Goal: Navigation & Orientation: Understand site structure

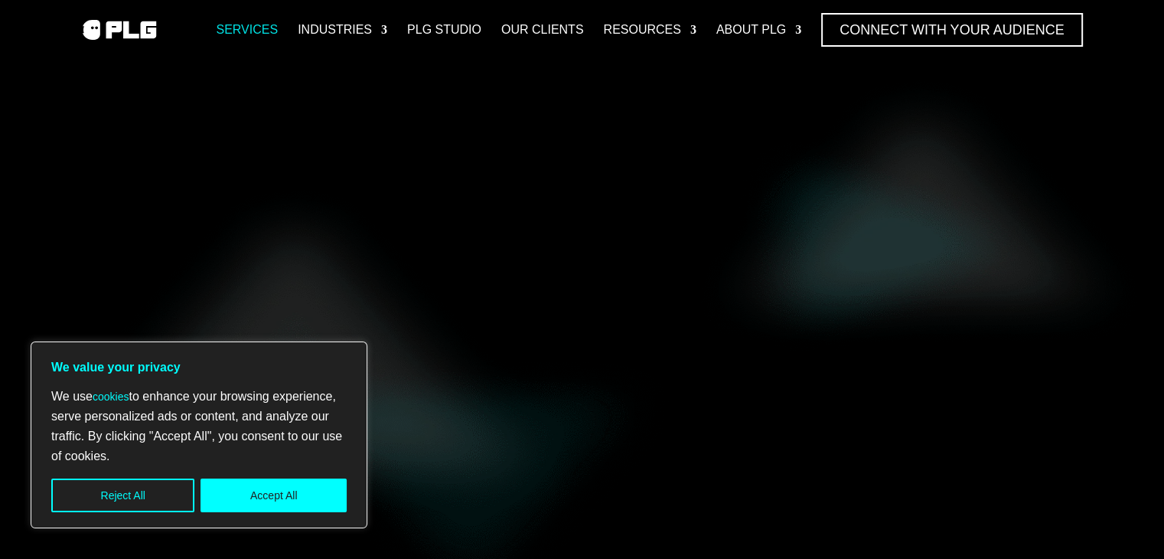
click at [253, 21] on link "Services" at bounding box center [247, 30] width 62 height 34
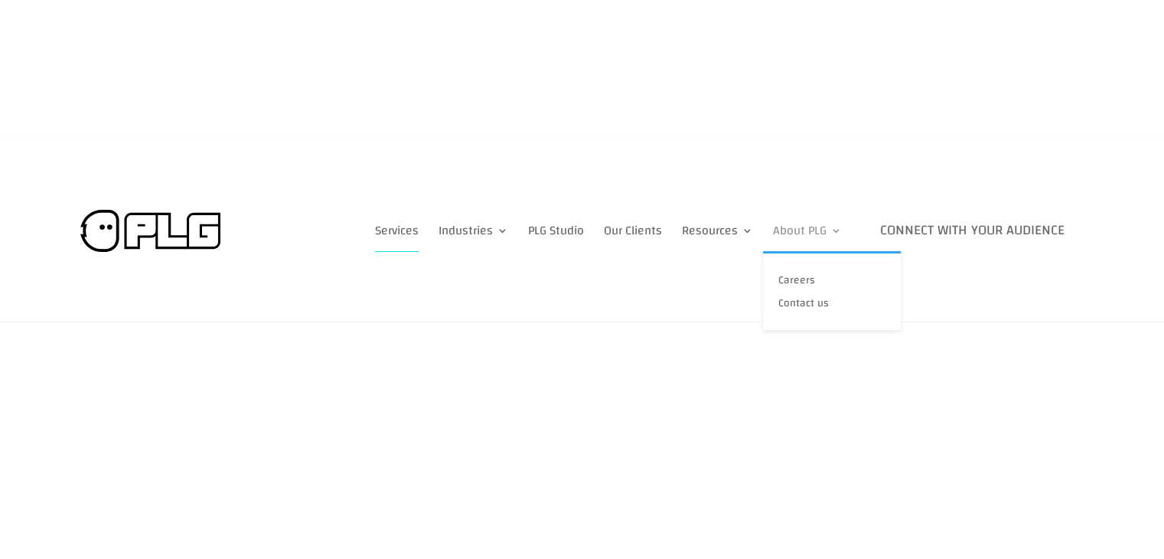
click at [800, 226] on link "About PLG" at bounding box center [807, 231] width 69 height 42
click at [808, 227] on link "About PLG" at bounding box center [807, 231] width 69 height 42
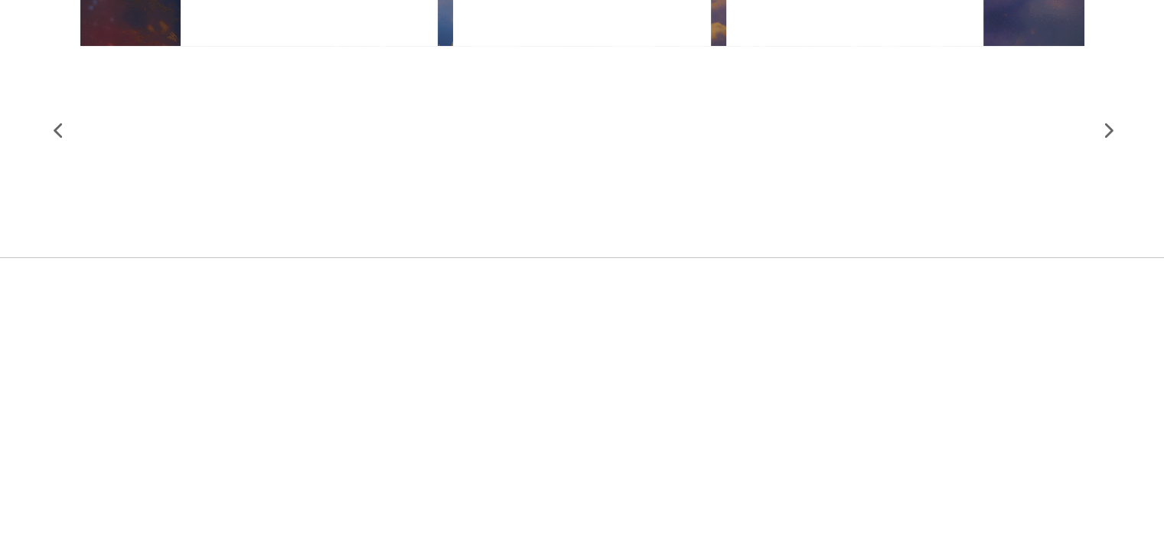
scroll to position [1608, 0]
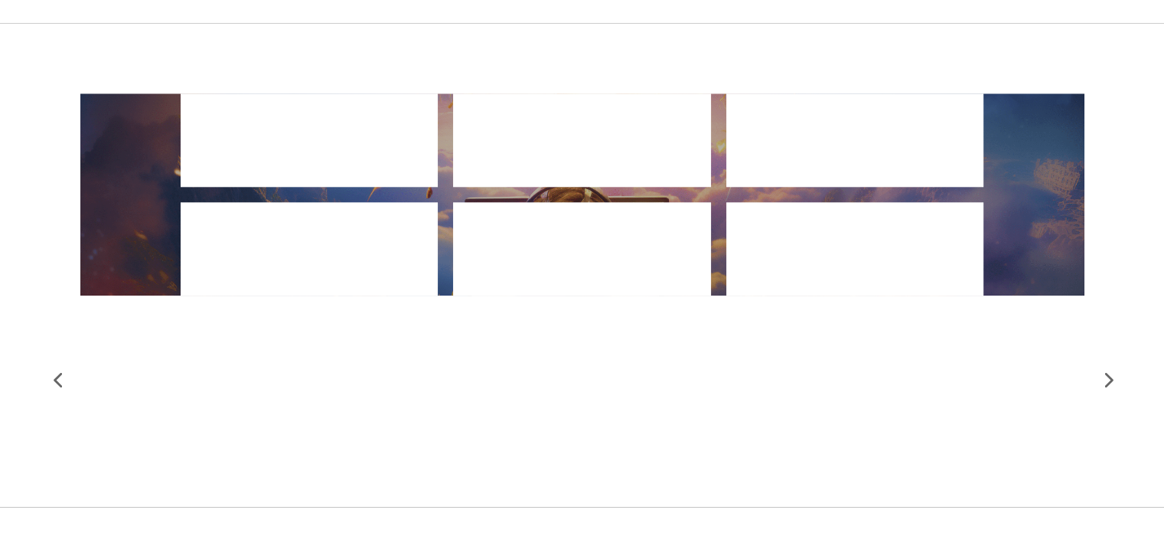
click at [1111, 379] on div at bounding box center [1108, 380] width 46 height 46
click at [51, 376] on div at bounding box center [57, 380] width 46 height 46
click at [114, 200] on div at bounding box center [582, 194] width 1004 height 202
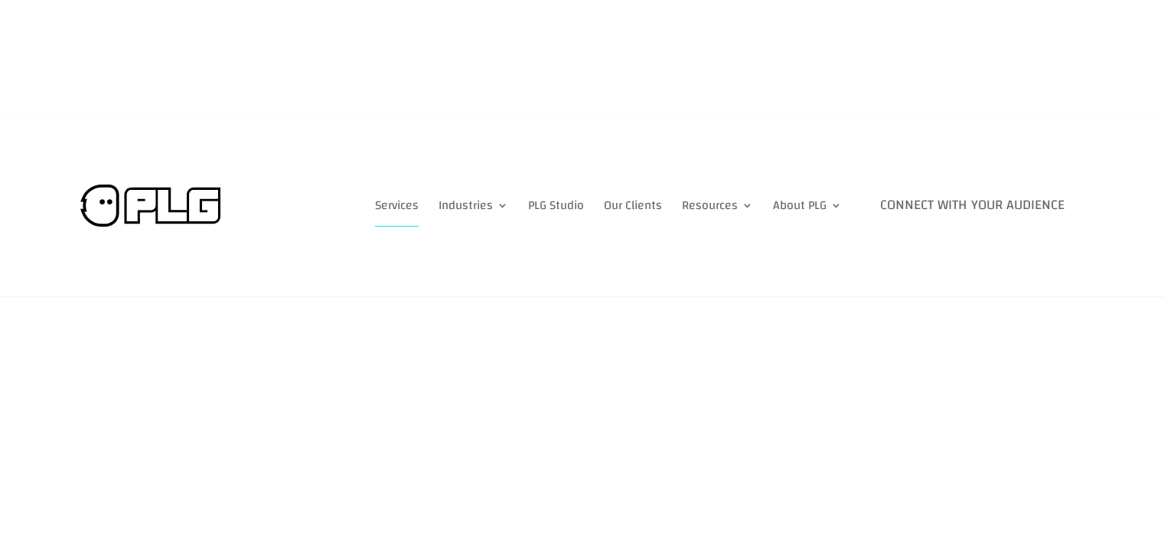
scroll to position [0, 0]
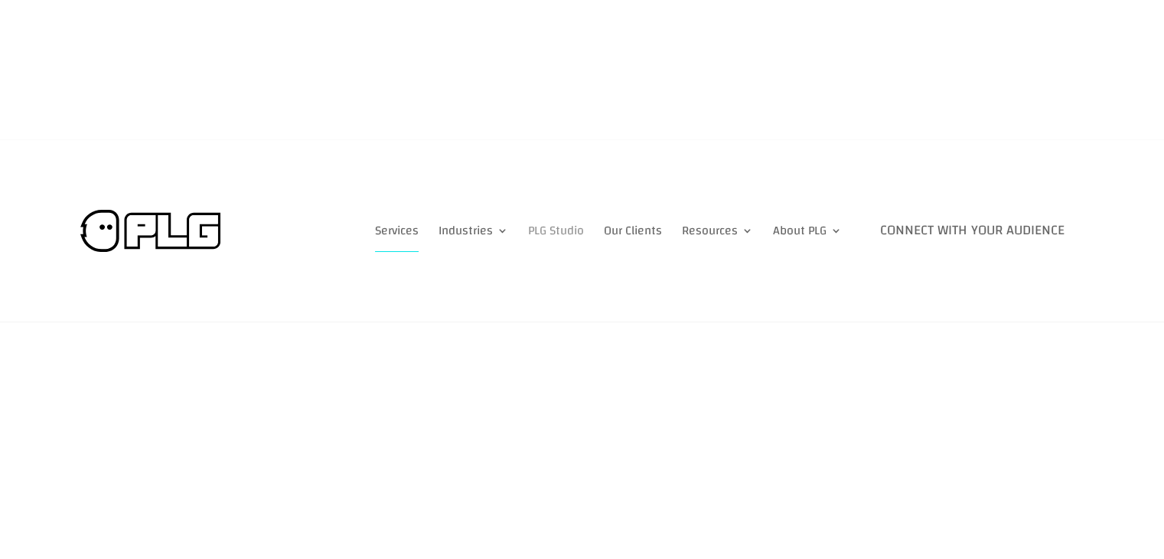
click at [555, 229] on link "PLG Studio" at bounding box center [556, 231] width 56 height 42
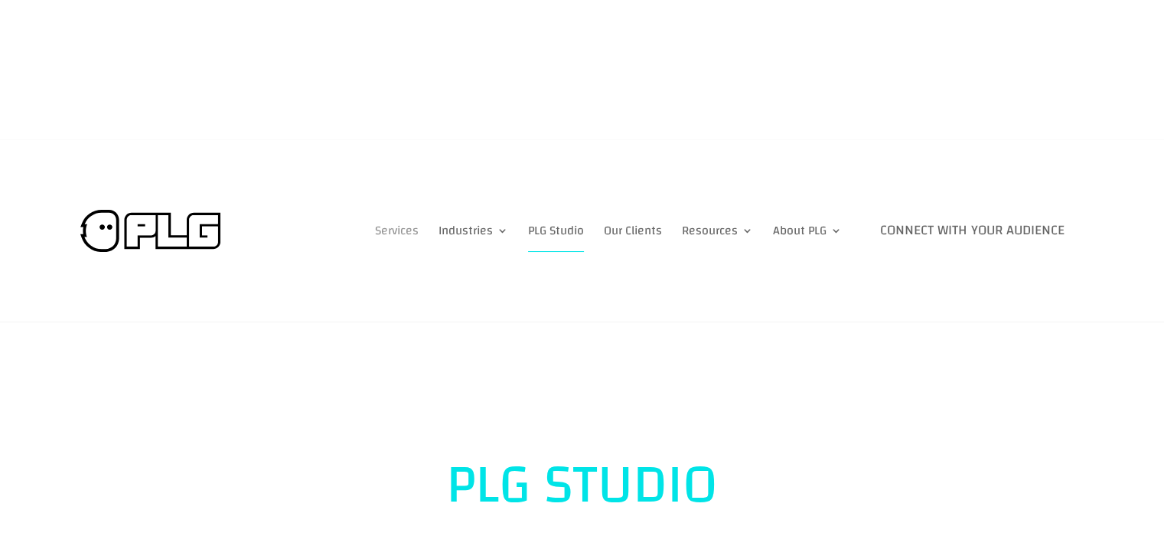
click at [375, 226] on link "Services" at bounding box center [397, 231] width 44 height 42
